Goal: Browse casually: Explore the website without a specific task or goal

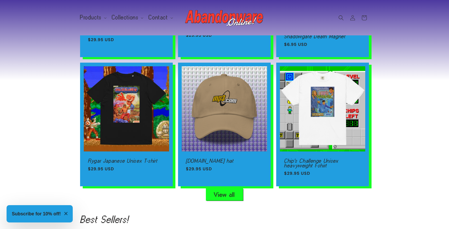
scroll to position [346, 0]
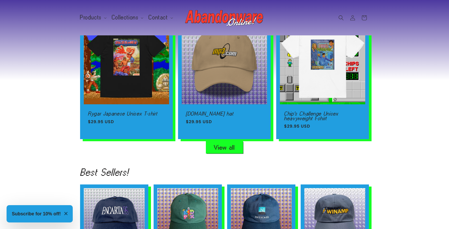
click at [222, 147] on link "View all" at bounding box center [224, 148] width 37 height 12
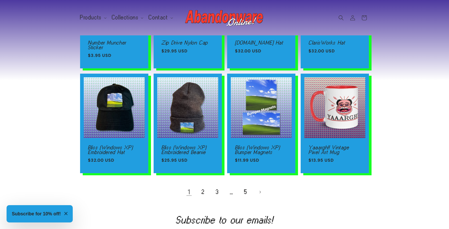
scroll to position [347, 0]
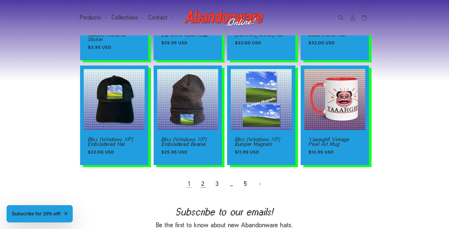
click at [203, 182] on link "2" at bounding box center [203, 184] width 12 height 12
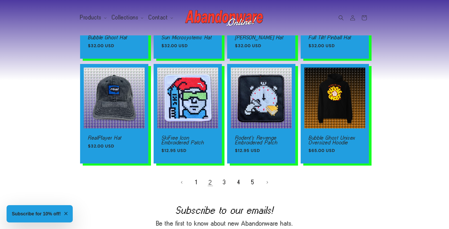
scroll to position [337, 0]
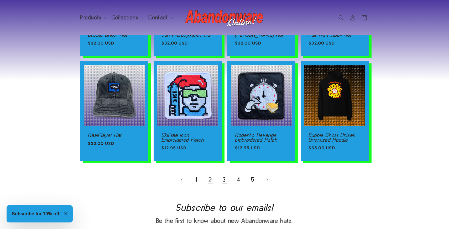
click at [224, 185] on link "3" at bounding box center [225, 180] width 12 height 12
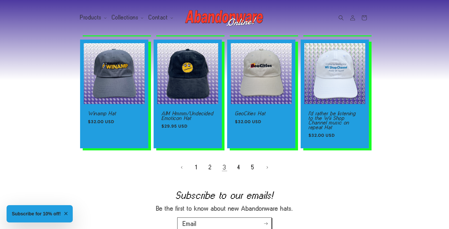
scroll to position [360, 0]
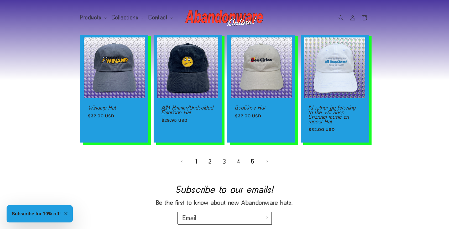
click at [238, 161] on link "4" at bounding box center [239, 162] width 12 height 12
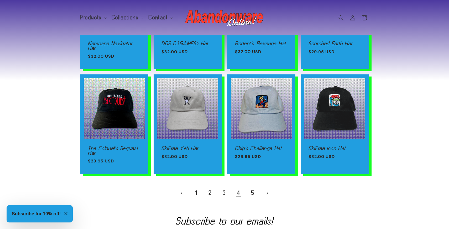
scroll to position [321, 0]
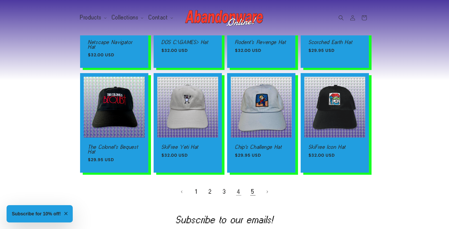
click at [250, 191] on link "5" at bounding box center [253, 192] width 12 height 12
